Goal: Task Accomplishment & Management: Complete application form

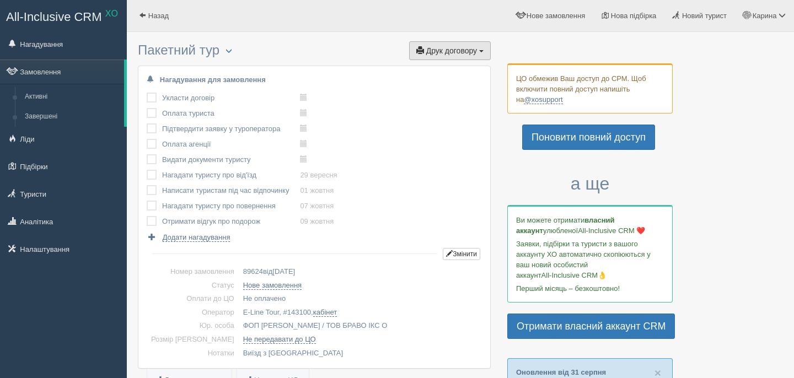
click at [471, 47] on span "Друк договору" at bounding box center [451, 50] width 51 height 9
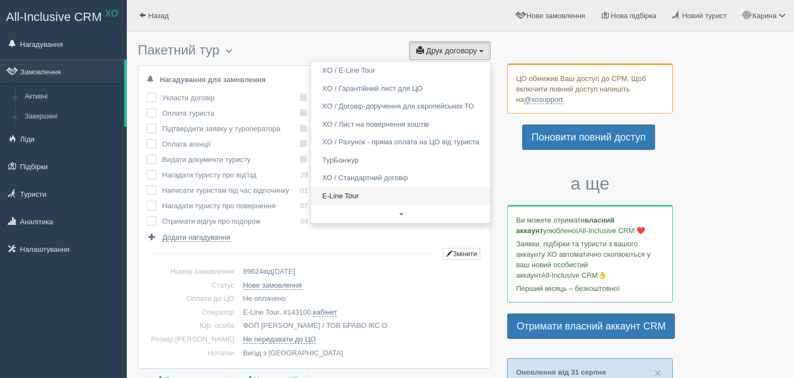
click at [378, 193] on link "E-Line Tour" at bounding box center [400, 197] width 179 height 18
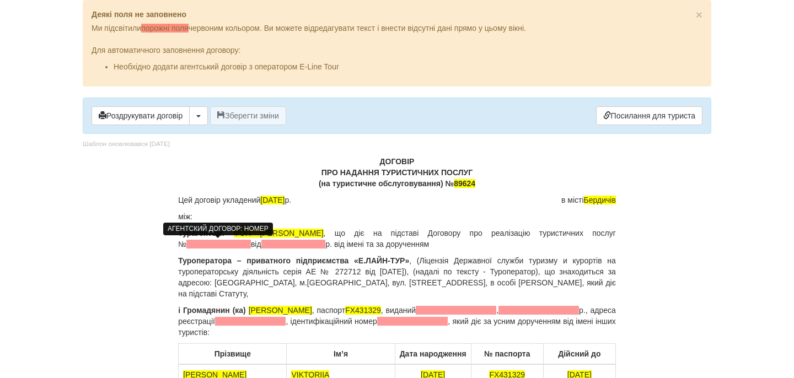
click at [207, 243] on span at bounding box center [218, 244] width 65 height 9
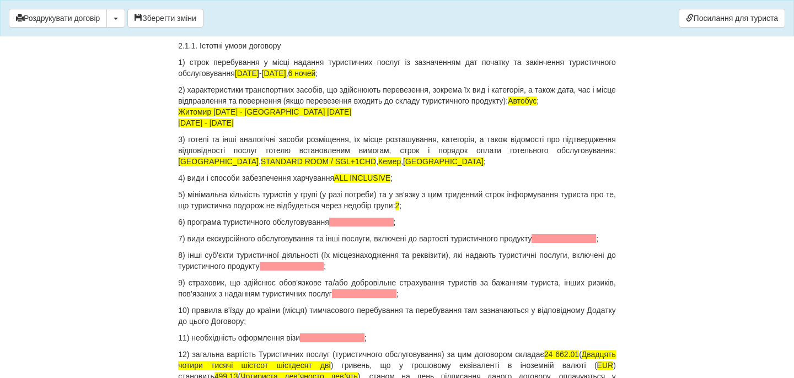
scroll to position [1447, 0]
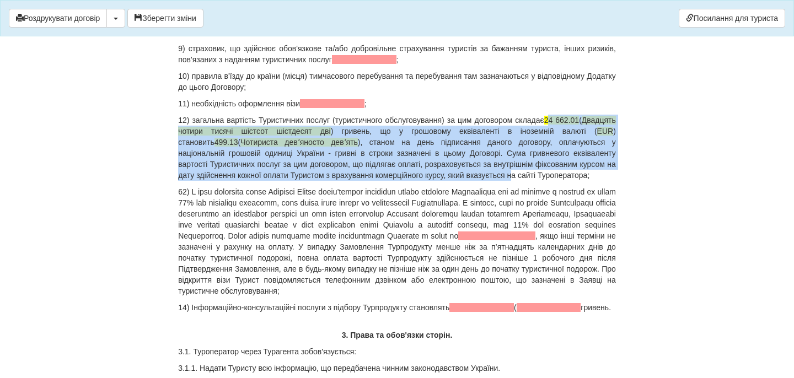
drag, startPoint x: 585, startPoint y: 153, endPoint x: 591, endPoint y: 206, distance: 53.3
click at [591, 181] on p "12) загальна вартість Туристичних послуг (туристичного обслуговування) за цим д…" at bounding box center [397, 148] width 438 height 66
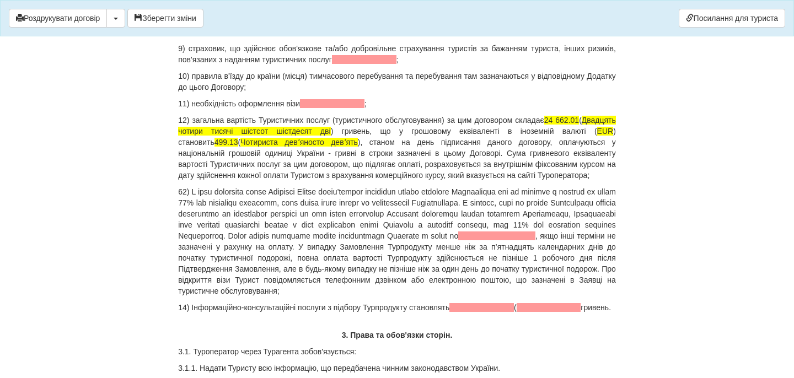
click at [338, 181] on p "12) загальна вартість Туристичних послуг (туристичного обслуговування) за цим д…" at bounding box center [397, 148] width 438 height 66
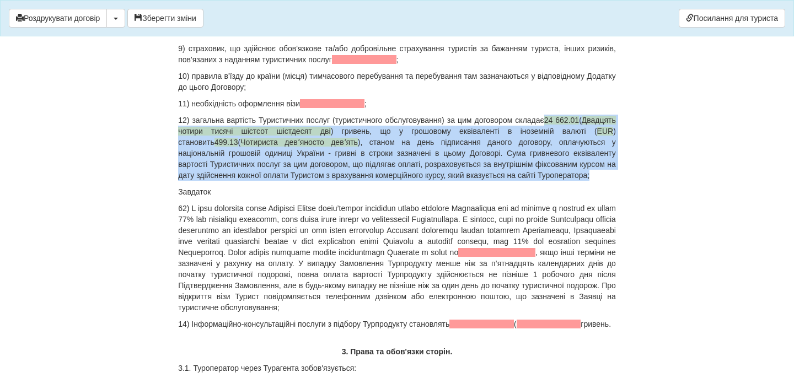
drag, startPoint x: 579, startPoint y: 151, endPoint x: 587, endPoint y: 224, distance: 73.3
click at [588, 181] on p "12) загальна вартість Туристичних послуг (туристичного обслуговування) за цим д…" at bounding box center [397, 148] width 438 height 66
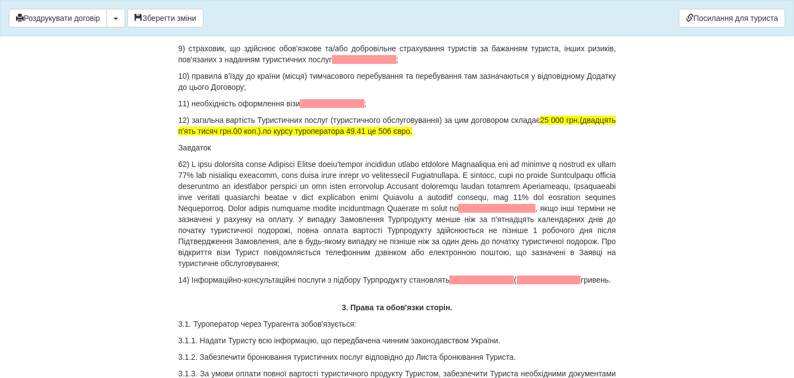
click at [221, 153] on p "Завдаток" at bounding box center [397, 147] width 438 height 11
click at [220, 153] on p "Завдаток" at bounding box center [397, 147] width 438 height 11
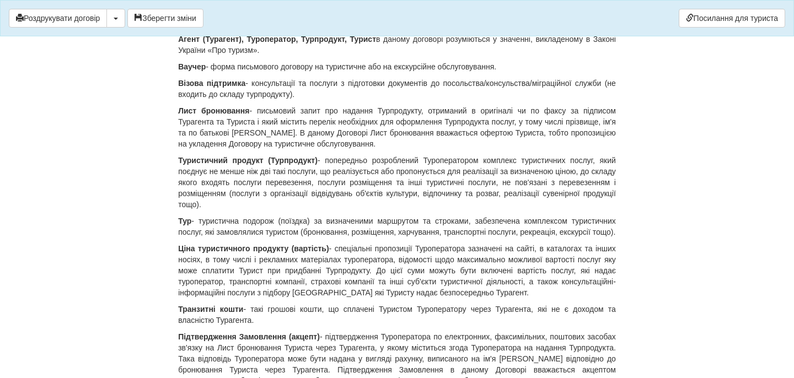
scroll to position [0, 0]
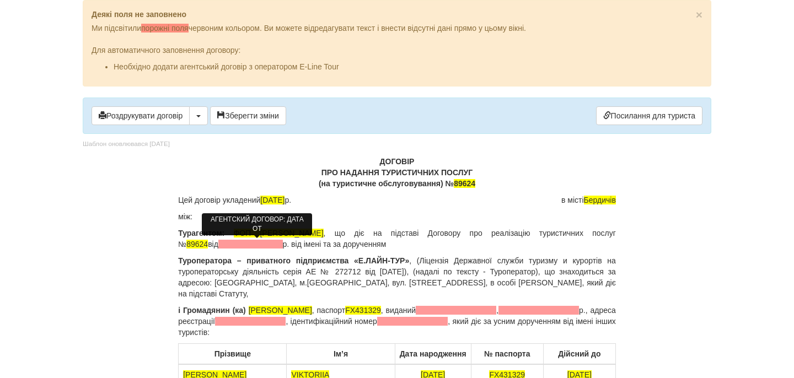
click at [279, 241] on span at bounding box center [250, 244] width 65 height 9
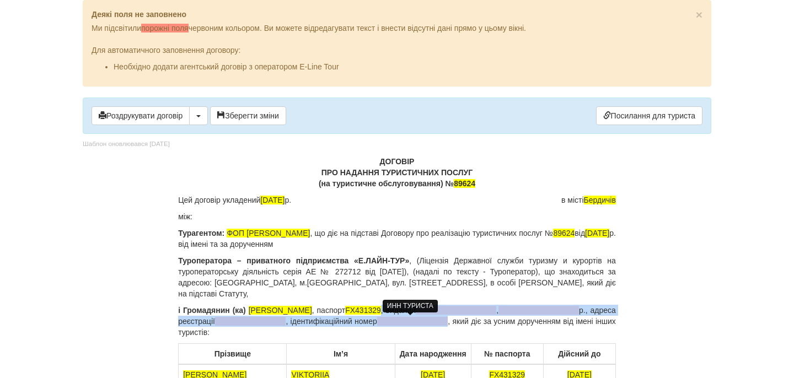
drag, startPoint x: 404, startPoint y: 312, endPoint x: 440, endPoint y: 321, distance: 36.9
click at [441, 321] on p "і Громадянин (ка) [PERSON_NAME] , паспорт [PASSPORT] , виданий , р., адреса реє…" at bounding box center [397, 321] width 438 height 33
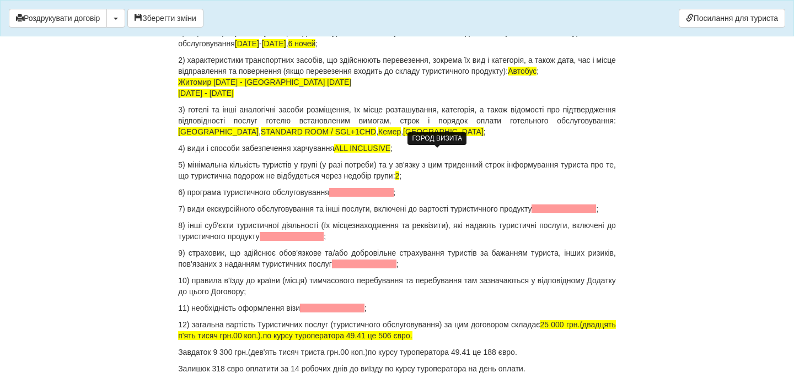
scroll to position [1219, 0]
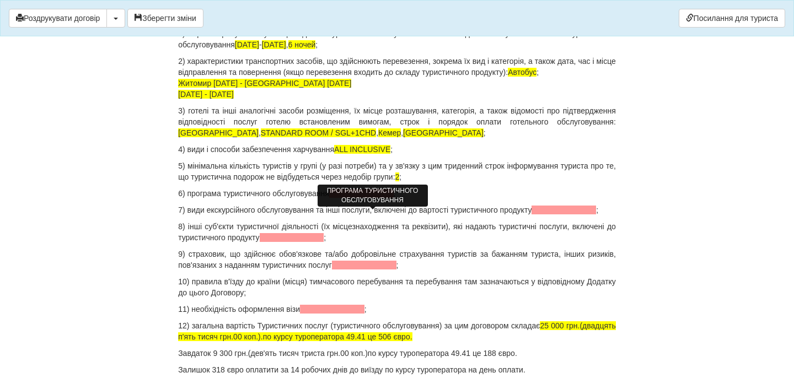
click at [350, 198] on span at bounding box center [361, 193] width 65 height 9
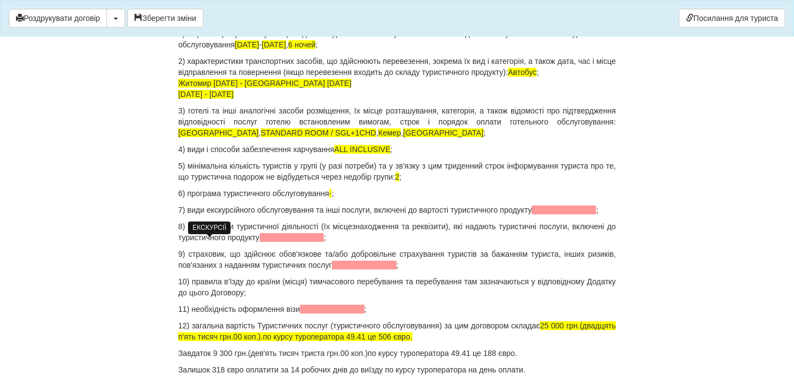
click at [532, 215] on span at bounding box center [564, 210] width 65 height 9
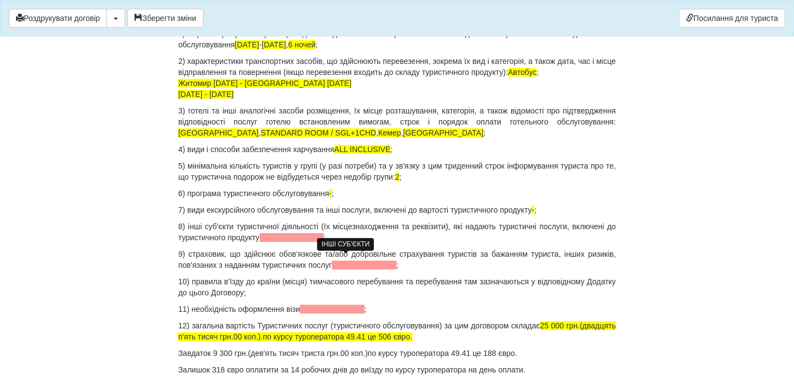
click at [324, 242] on span at bounding box center [292, 237] width 65 height 9
click at [397, 270] on span at bounding box center [364, 265] width 65 height 9
click at [343, 314] on span at bounding box center [332, 309] width 65 height 9
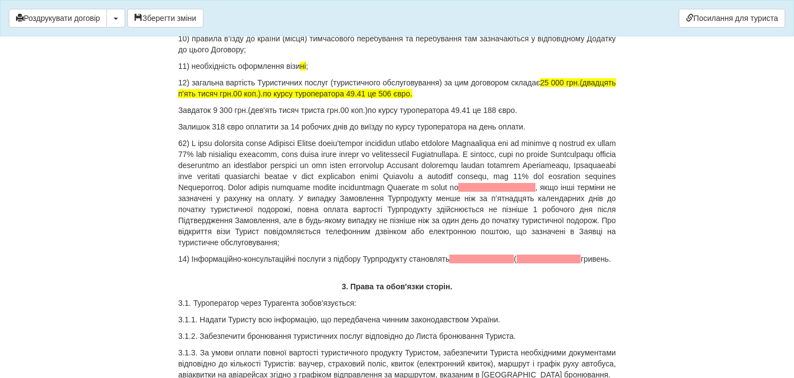
scroll to position [1487, 0]
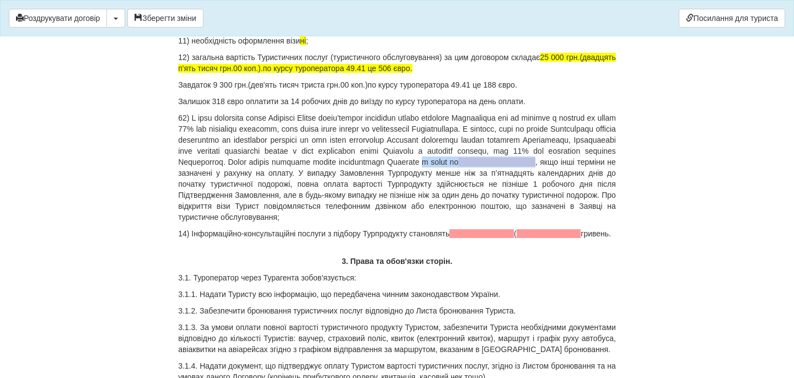
drag, startPoint x: 269, startPoint y: 195, endPoint x: 375, endPoint y: 198, distance: 106.0
click at [376, 198] on p ", якщо інші терміни не зазначені у рахунку на оплату. У випадку Замовлення Турп…" at bounding box center [397, 168] width 438 height 110
drag, startPoint x: 274, startPoint y: 276, endPoint x: 177, endPoint y: 267, distance: 97.5
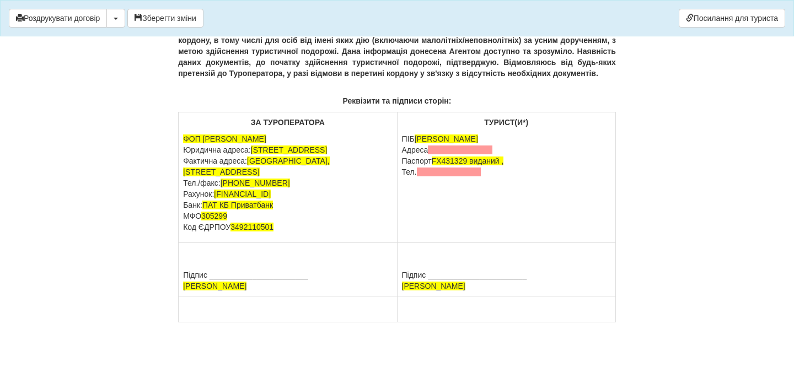
scroll to position [7179, 0]
drag, startPoint x: 474, startPoint y: 169, endPoint x: 485, endPoint y: 182, distance: 16.8
click at [485, 178] on p "ПІБ [PERSON_NAME] [GEOGRAPHIC_DATA] Паспорт [PASSPORT] виданий , Тел." at bounding box center [506, 156] width 209 height 44
drag, startPoint x: 498, startPoint y: 156, endPoint x: 400, endPoint y: 156, distance: 98.2
click at [400, 156] on td "ТУРИСТ(И*) ПІБ [PERSON_NAME] [GEOGRAPHIC_DATA] Паспорт [PASSPORT]" at bounding box center [506, 178] width 218 height 131
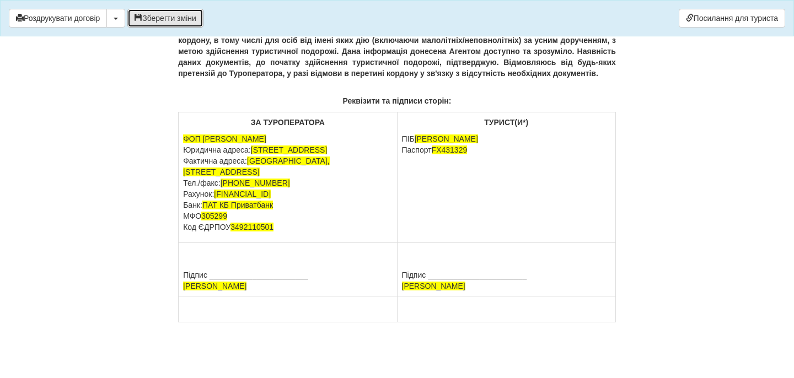
click at [204, 17] on button "Зберегти зміни" at bounding box center [165, 18] width 76 height 19
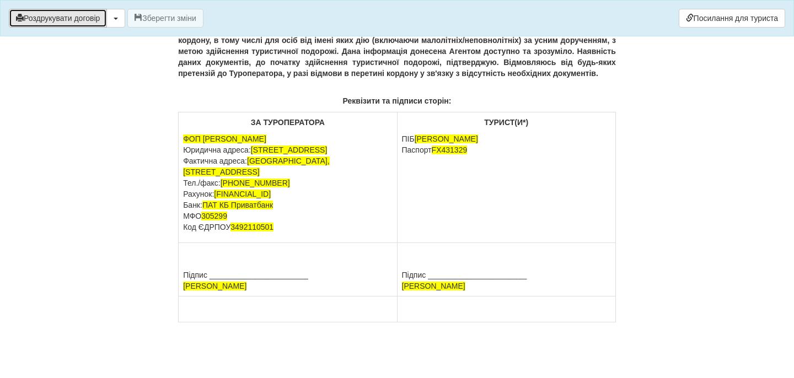
click at [78, 20] on button "Роздрукувати договір" at bounding box center [58, 18] width 98 height 19
